Goal: Obtain resource: Download file/media

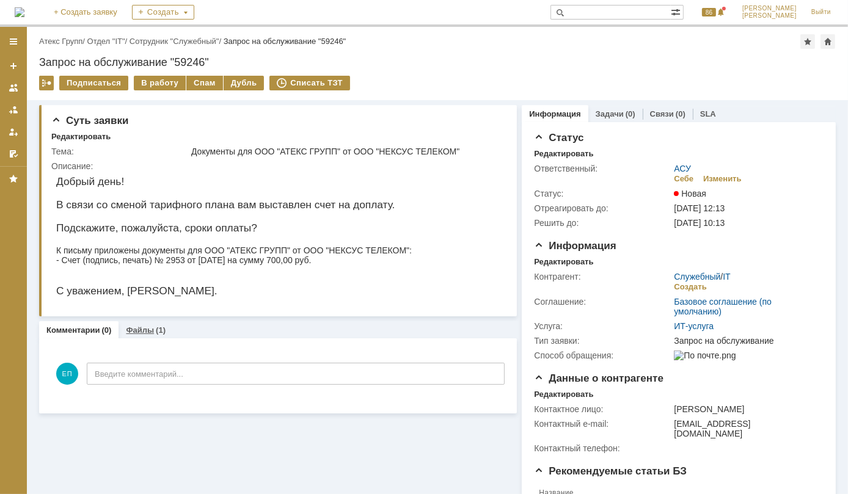
click at [143, 334] on link "Файлы" at bounding box center [140, 330] width 28 height 9
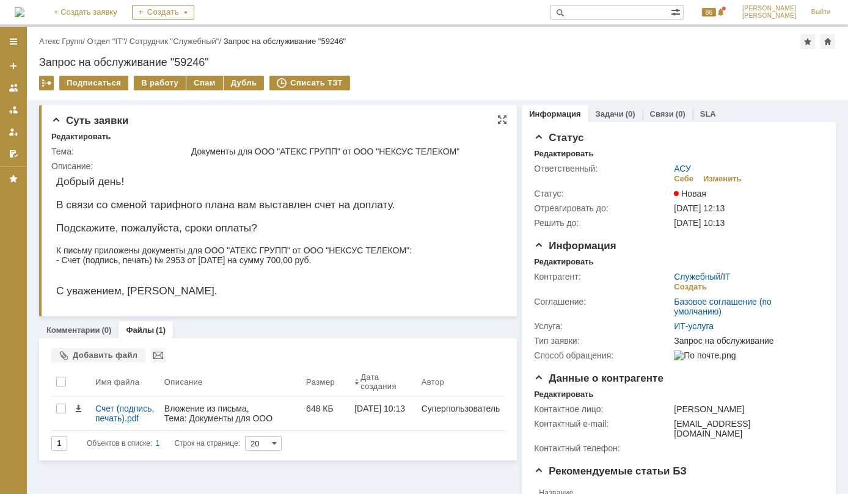
scroll to position [92, 0]
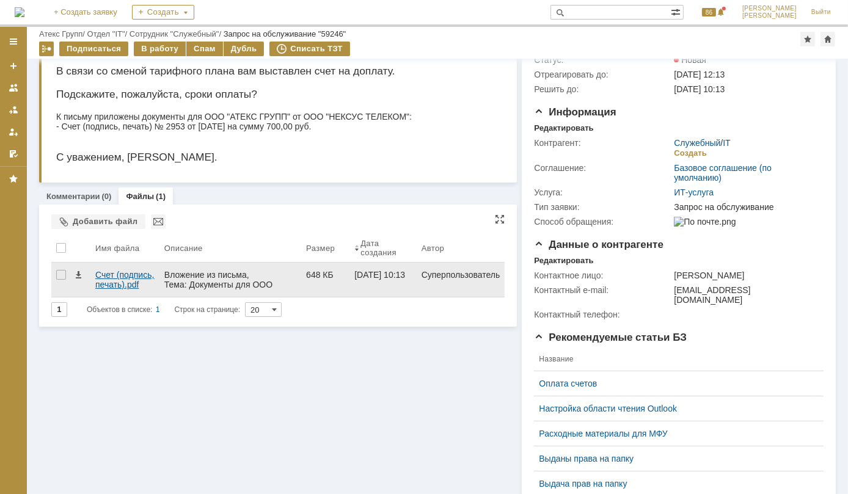
click at [110, 282] on div "Счет (подпись, печать).pdf" at bounding box center [124, 280] width 59 height 20
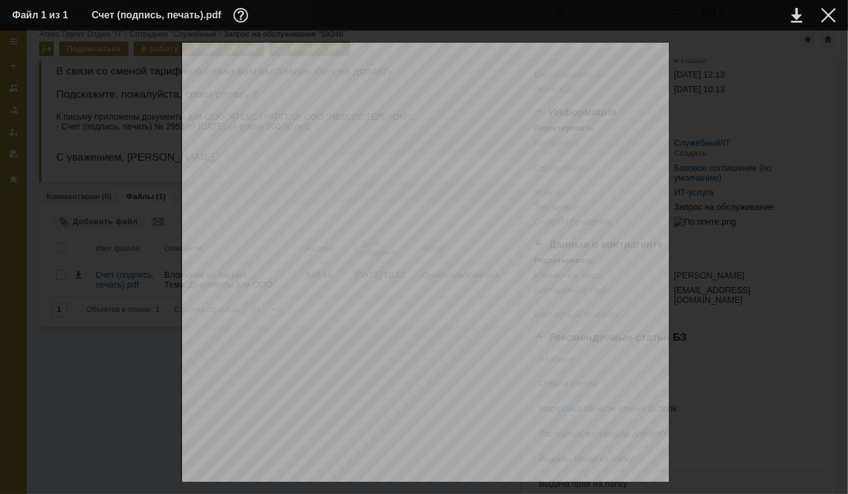
scroll to position [0, 0]
click at [824, 18] on div at bounding box center [828, 15] width 15 height 15
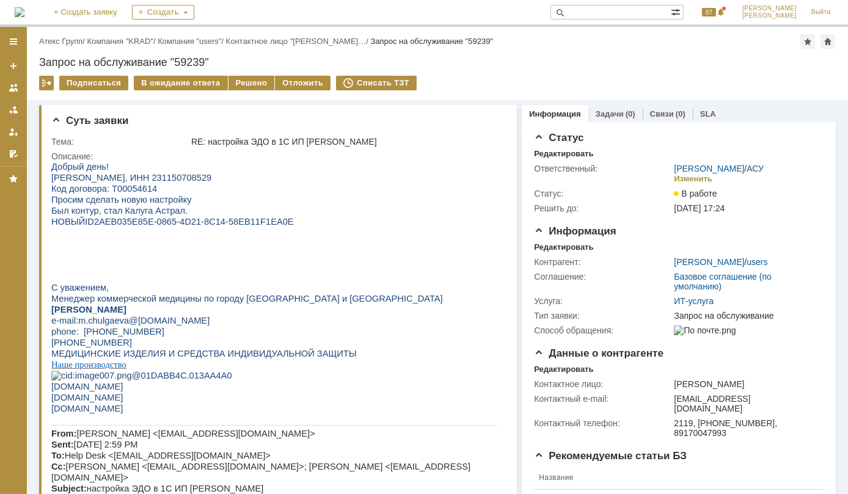
click at [211, 174] on span "[PERSON_NAME], ИНН 231150708529" at bounding box center [131, 177] width 160 height 10
copy span "231150708529"
